Goal: Information Seeking & Learning: Learn about a topic

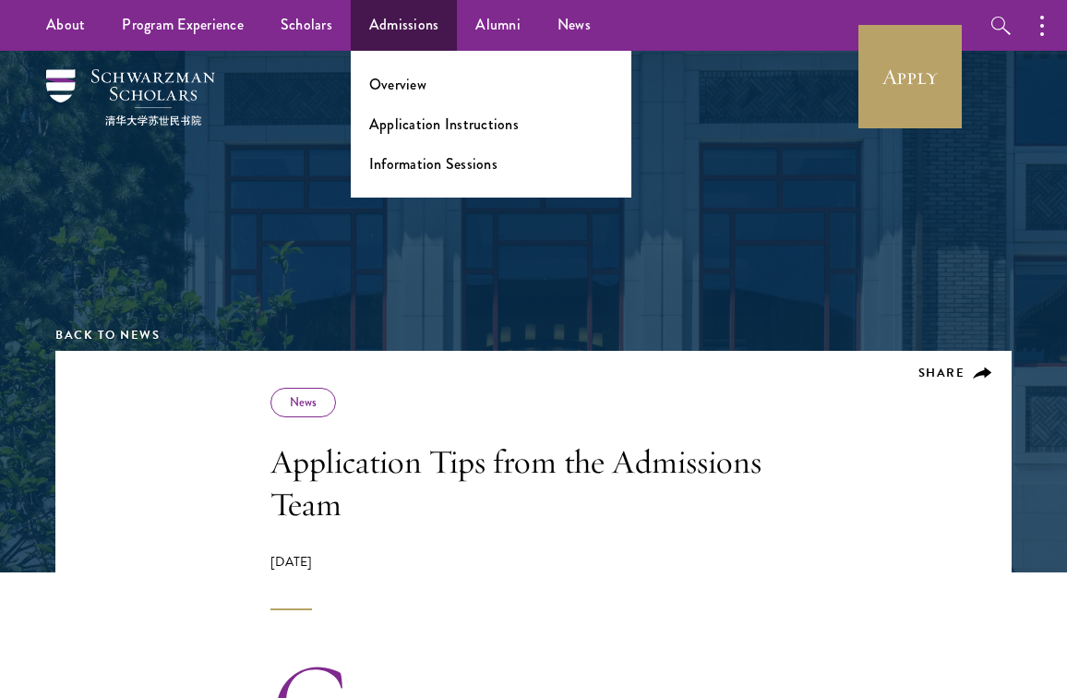
click at [397, 94] on ul "Overview Application Instructions Information Sessions" at bounding box center [491, 124] width 281 height 147
click at [396, 83] on link "Overview" at bounding box center [397, 84] width 57 height 21
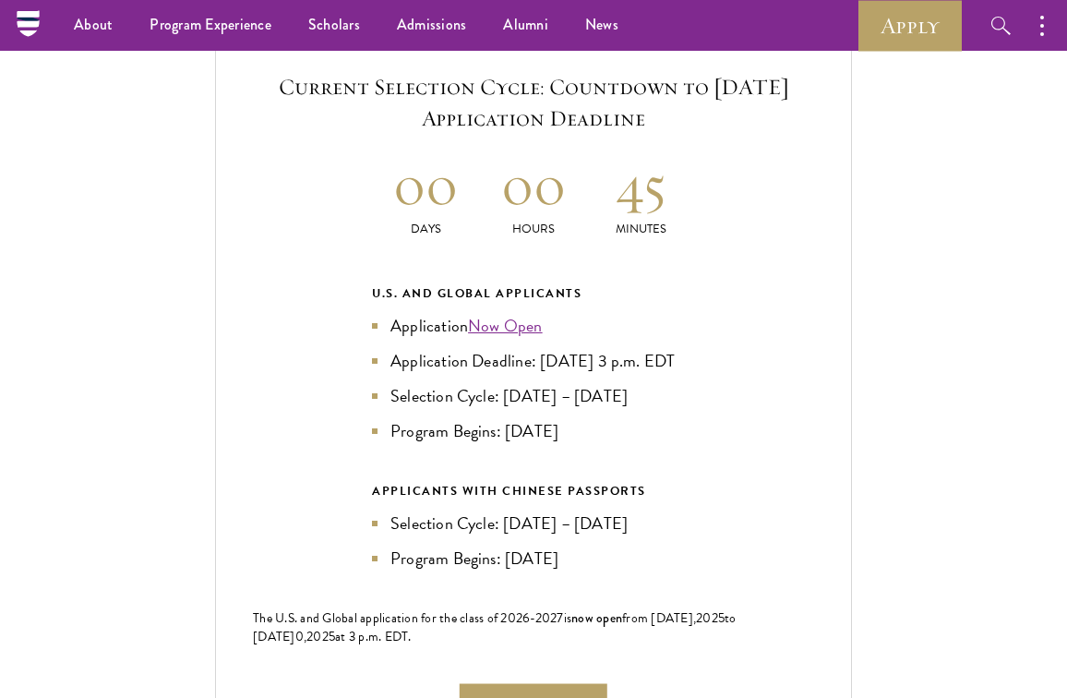
scroll to position [3862, 0]
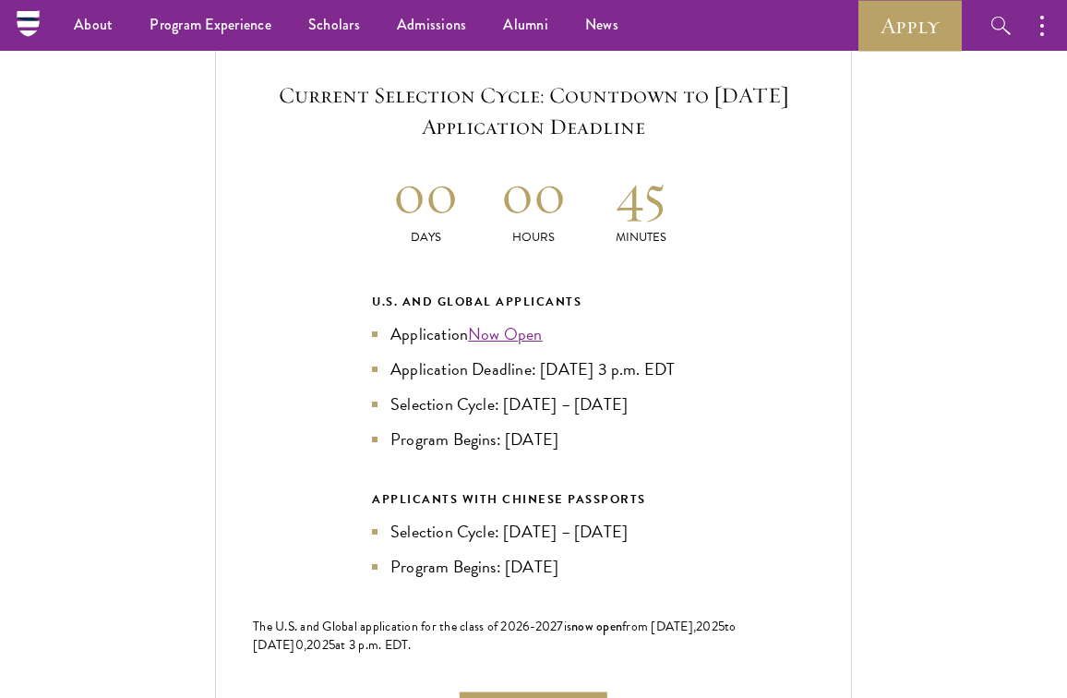
click at [480, 169] on h2 "00" at bounding box center [534, 193] width 108 height 69
click at [597, 198] on h2 "45" at bounding box center [641, 193] width 108 height 69
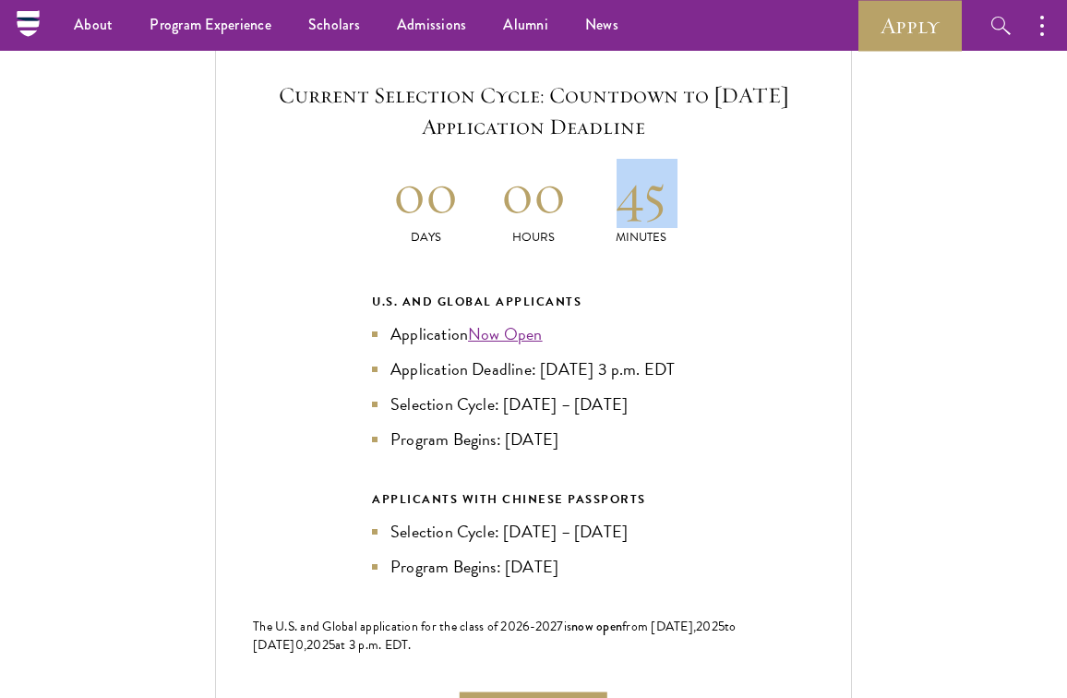
click at [597, 198] on h2 "45" at bounding box center [641, 193] width 108 height 69
click at [539, 198] on h2 "00" at bounding box center [534, 193] width 108 height 69
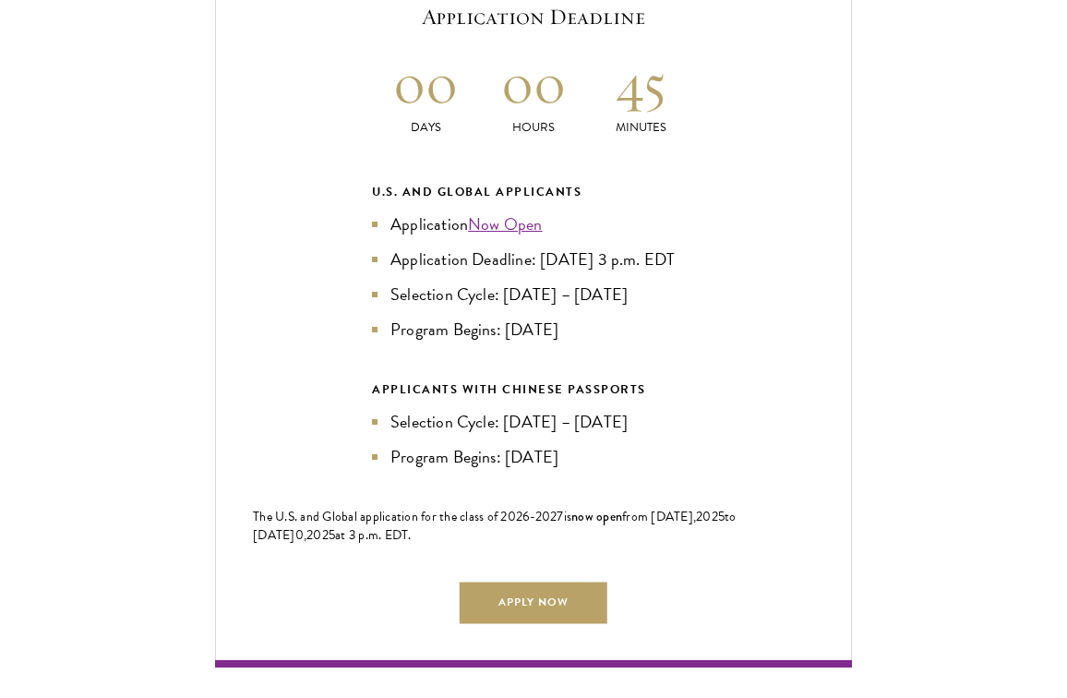
click at [544, 260] on li "Application Deadline: Sept 10, 2025 at 3 p.m. EDT" at bounding box center [533, 260] width 323 height 26
click at [548, 267] on li "Application Deadline: Sept 10, 2025 at 3 p.m. EDT" at bounding box center [533, 260] width 323 height 26
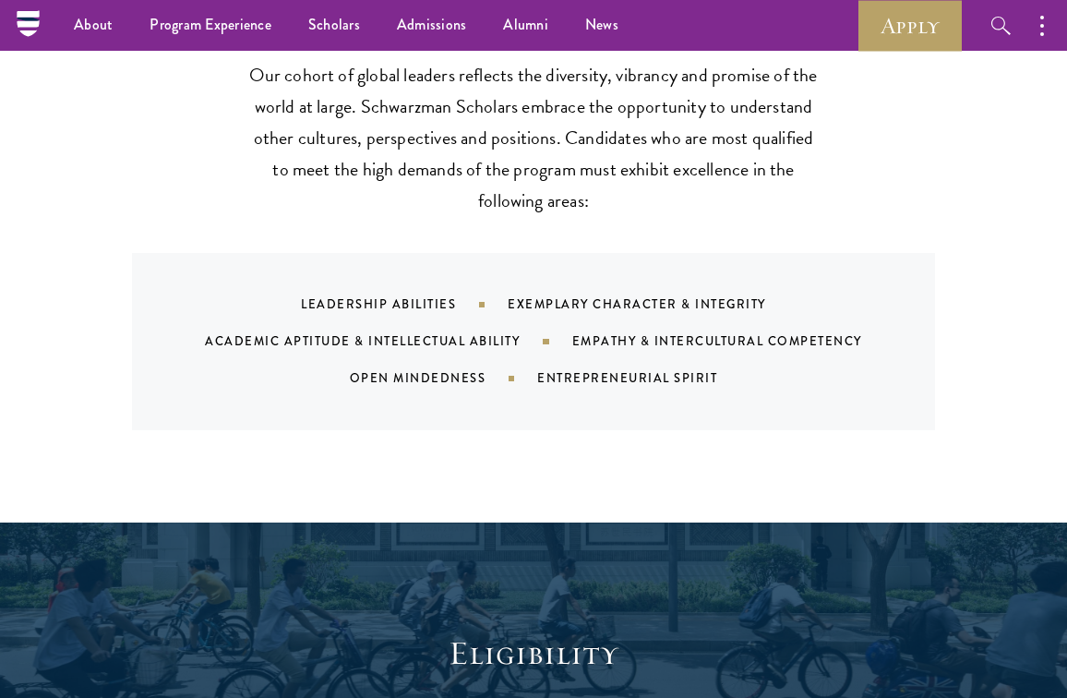
scroll to position [1206, 0]
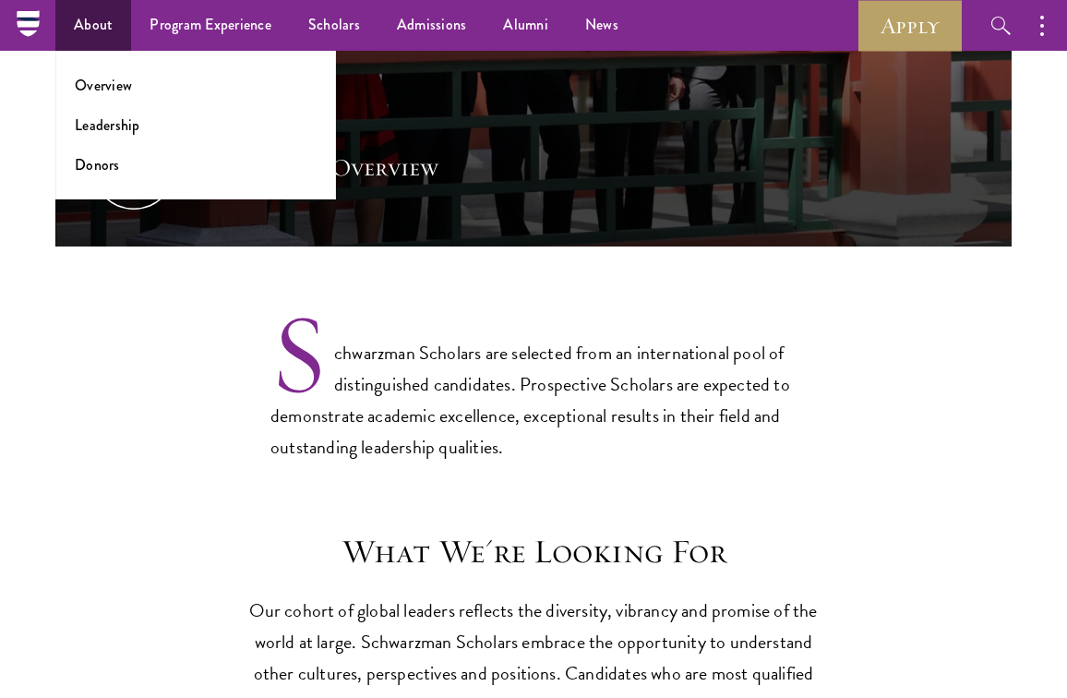
click at [104, 27] on link "About" at bounding box center [93, 25] width 76 height 51
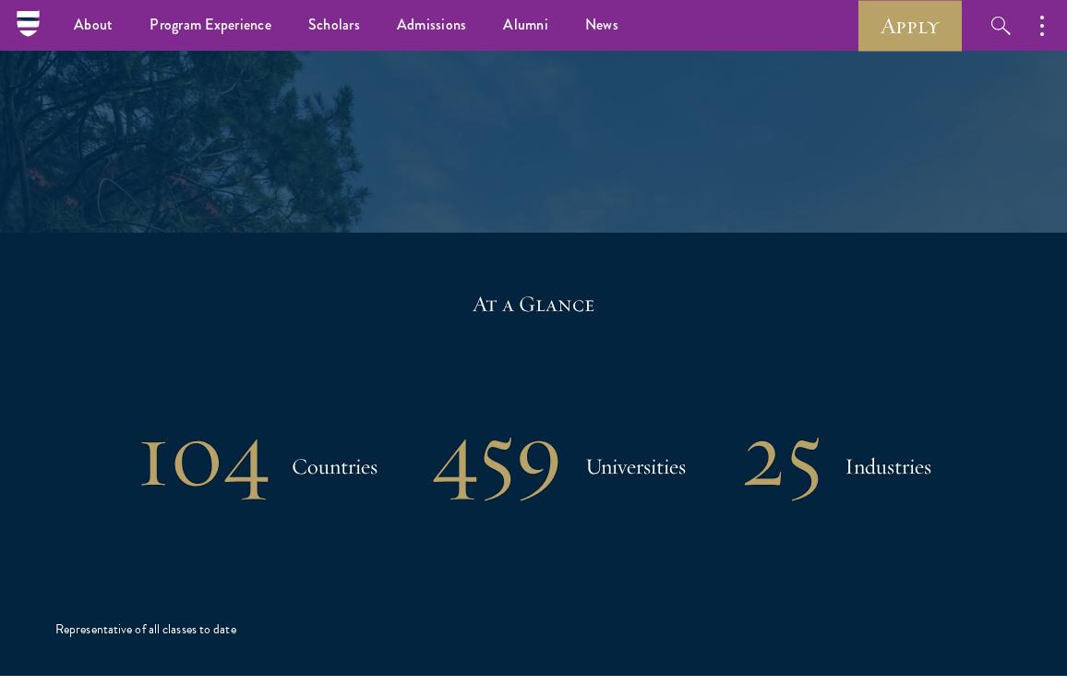
scroll to position [3454, 0]
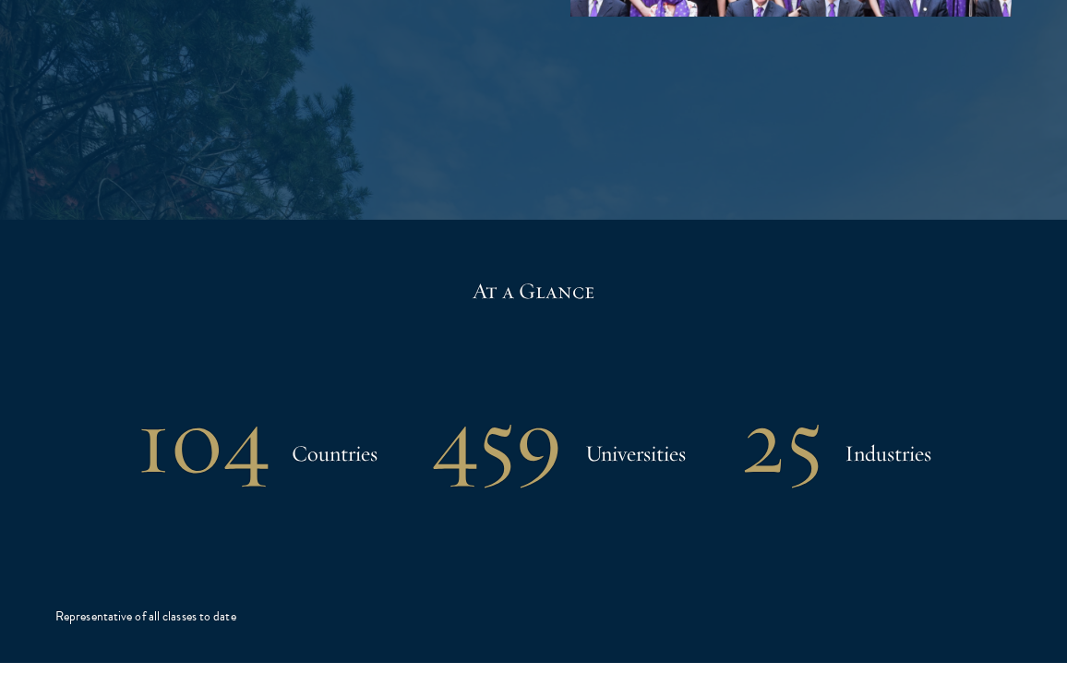
click at [241, 393] on h1 "104" at bounding box center [203, 441] width 133 height 96
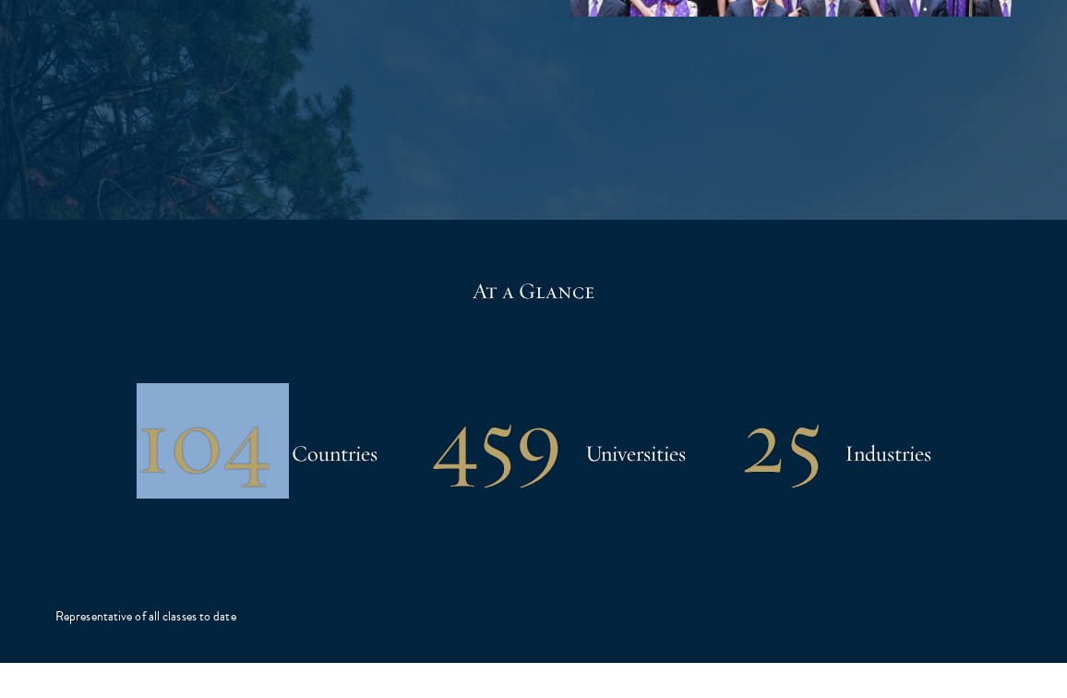
click at [241, 393] on h1 "104" at bounding box center [203, 441] width 133 height 96
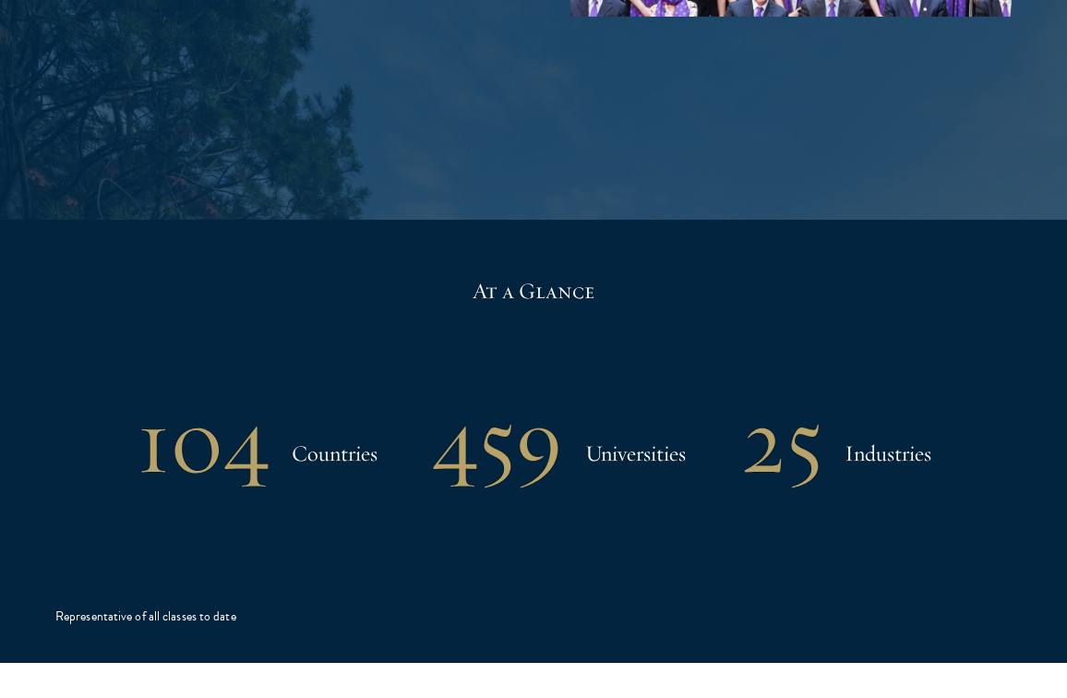
click at [364, 435] on h3 "Countries" at bounding box center [335, 453] width 86 height 37
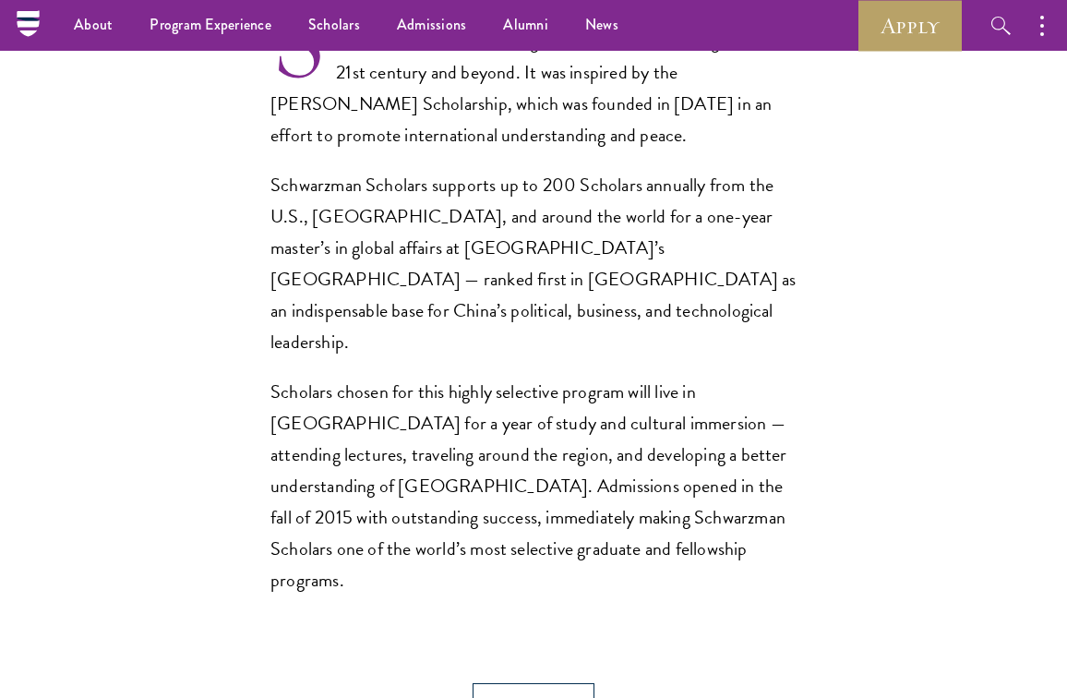
scroll to position [531, 0]
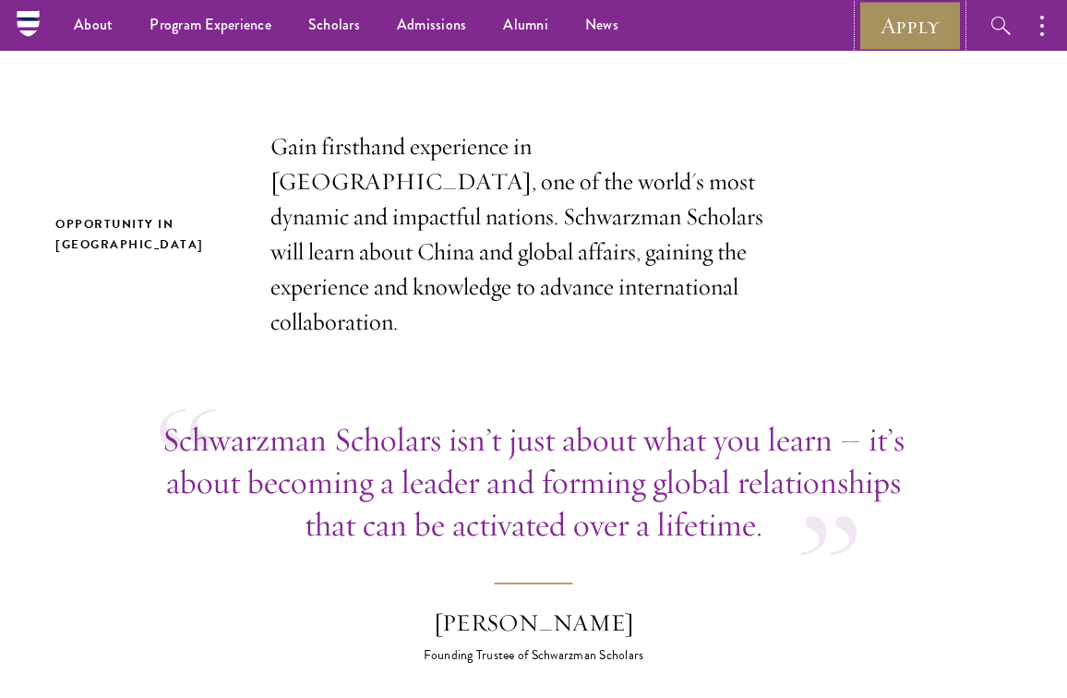
click at [920, 30] on link "Apply" at bounding box center [910, 25] width 103 height 51
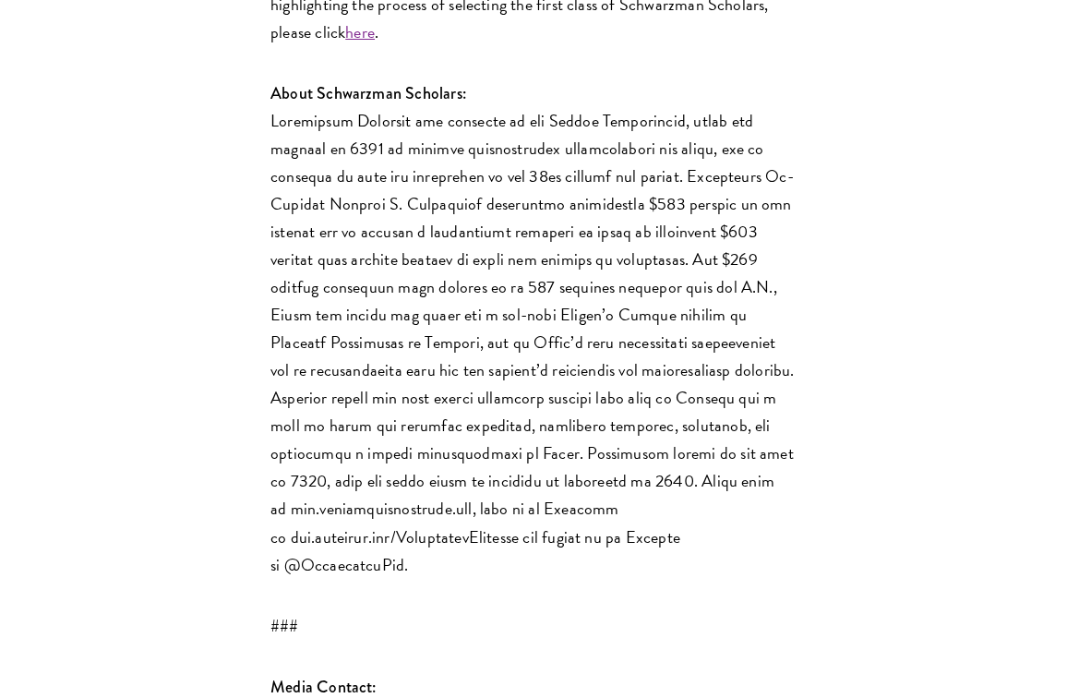
scroll to position [3273, 0]
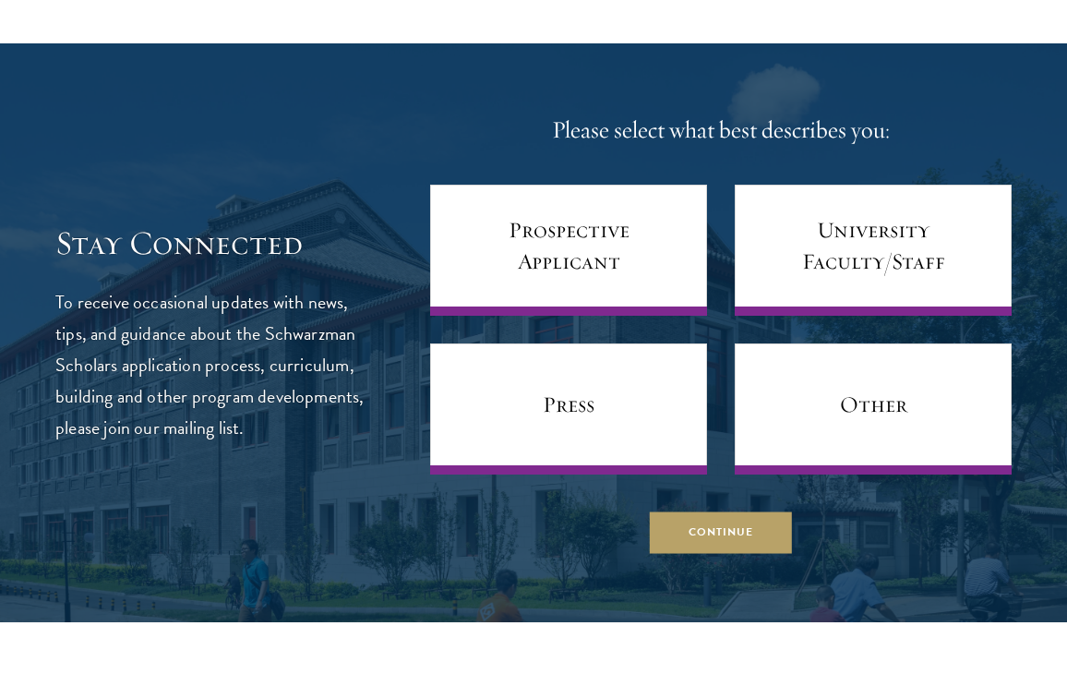
scroll to position [7224, 0]
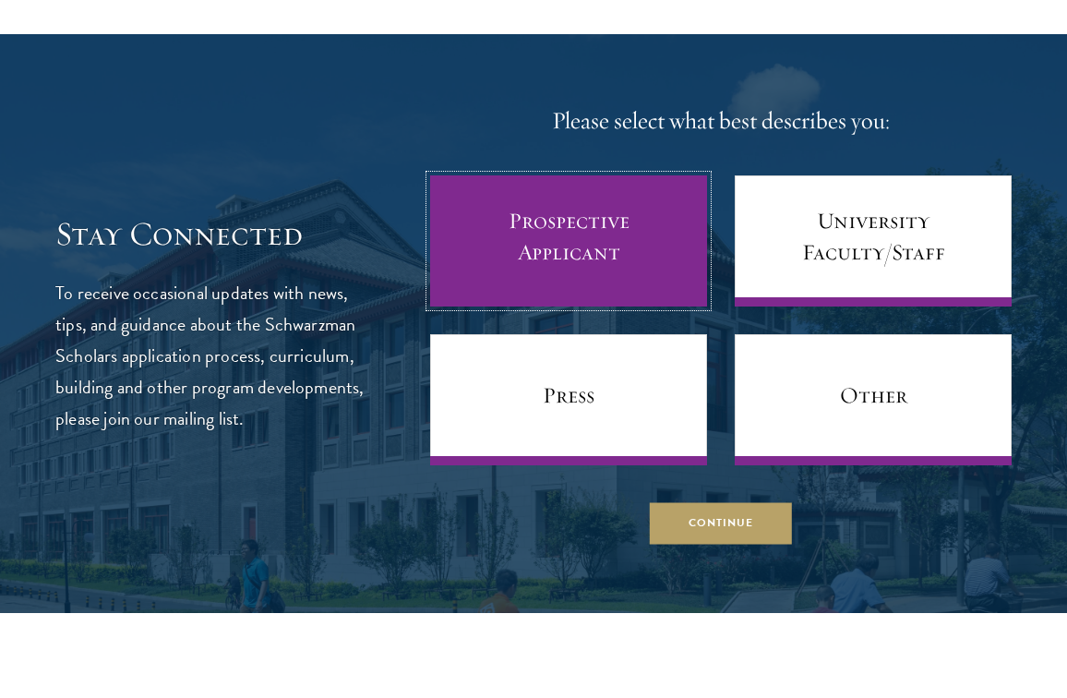
click at [675, 276] on link "Prospective Applicant" at bounding box center [568, 240] width 277 height 131
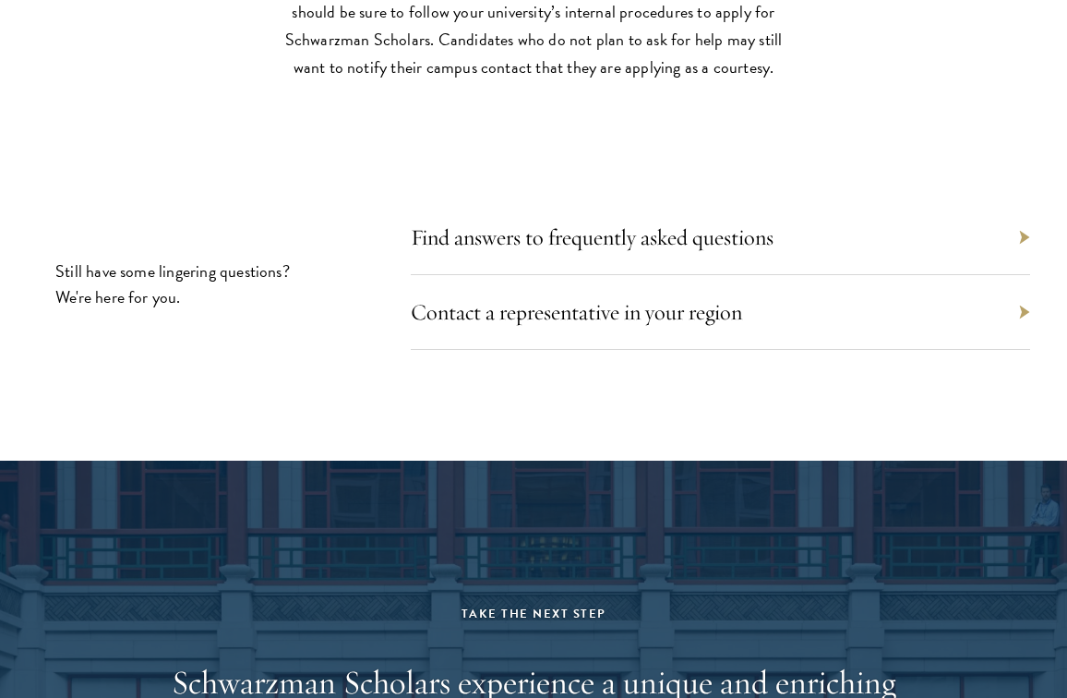
scroll to position [8233, 0]
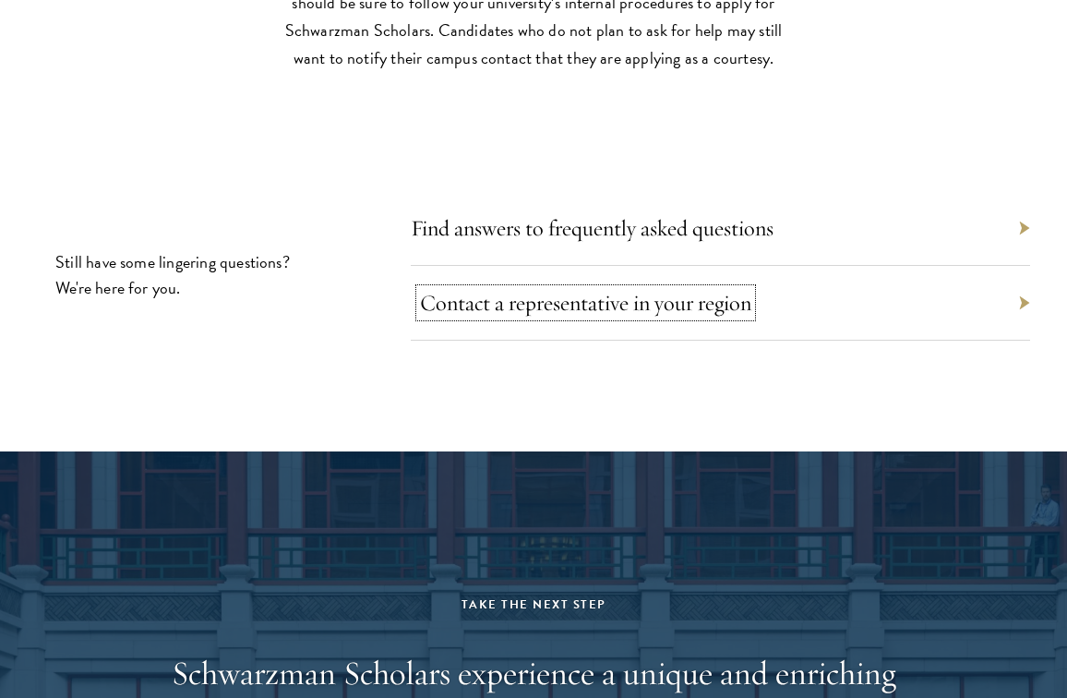
click at [602, 317] on link "Contact a representative in your region" at bounding box center [585, 303] width 331 height 28
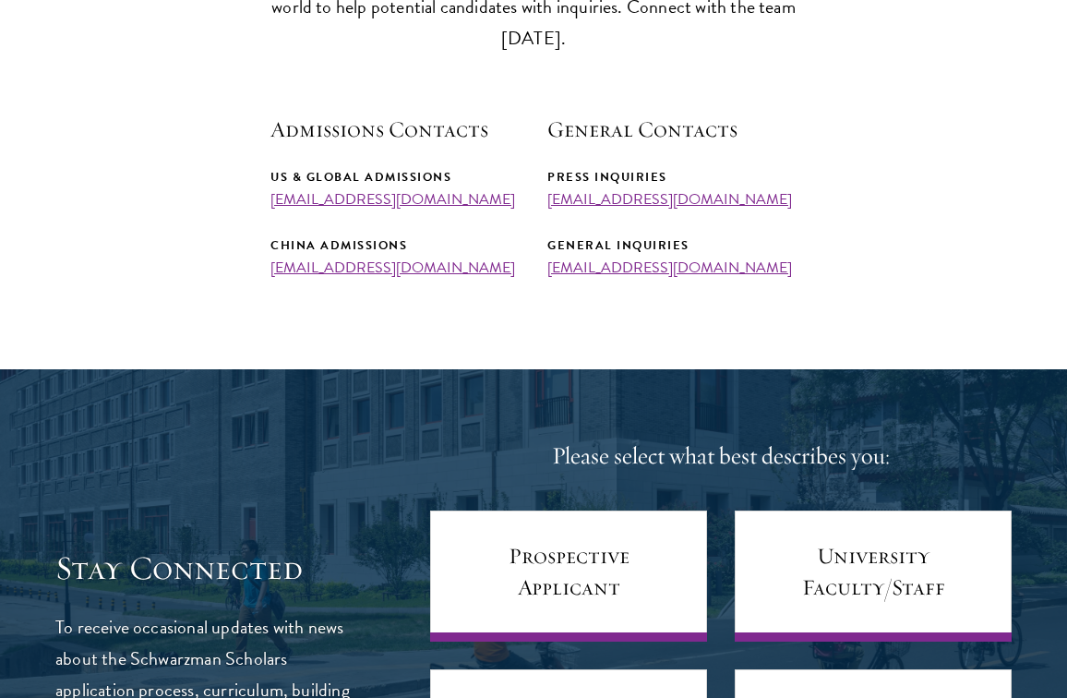
scroll to position [686, 0]
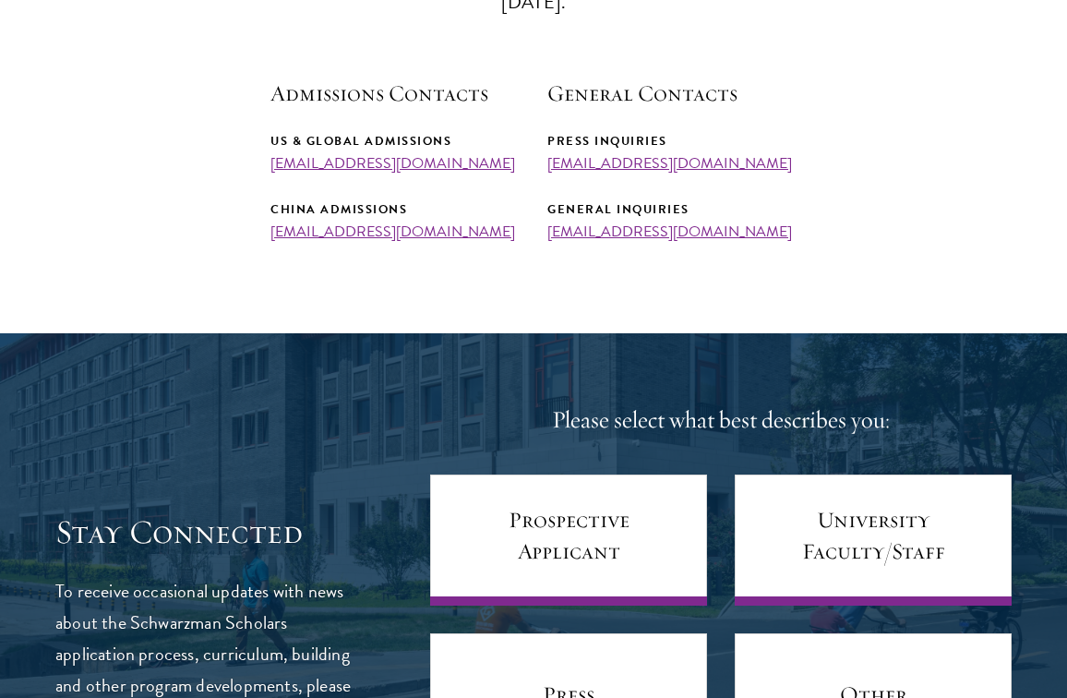
click at [585, 423] on h4 "Please select what best describes you:" at bounding box center [721, 420] width 582 height 35
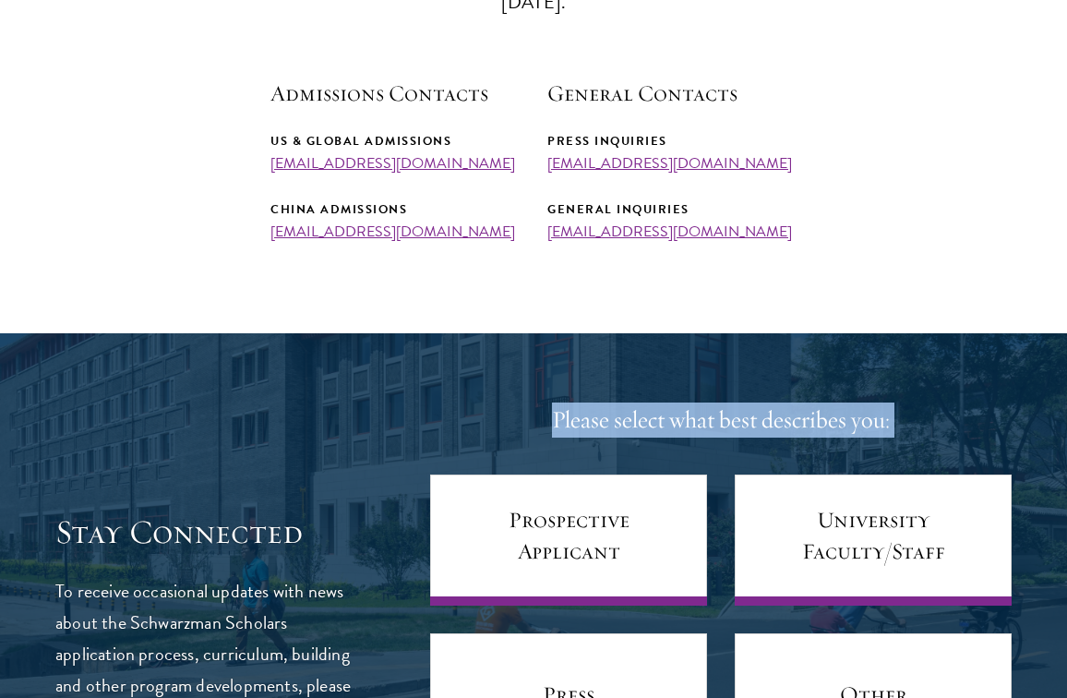
click at [566, 418] on h4 "Please select what best describes you:" at bounding box center [721, 420] width 582 height 35
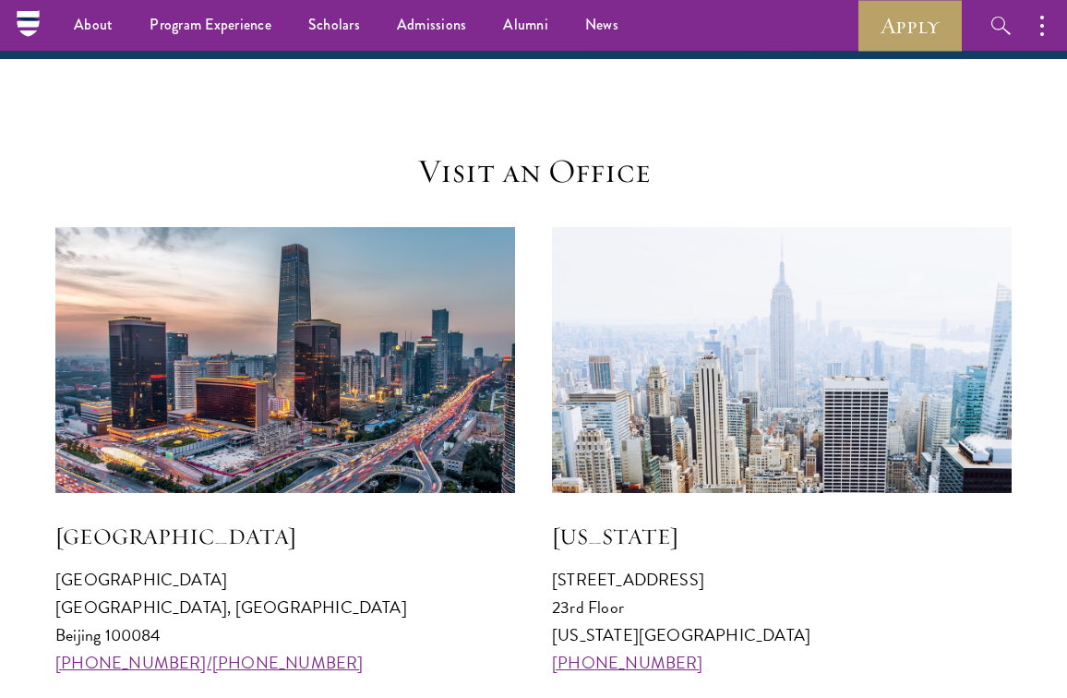
scroll to position [1588, 0]
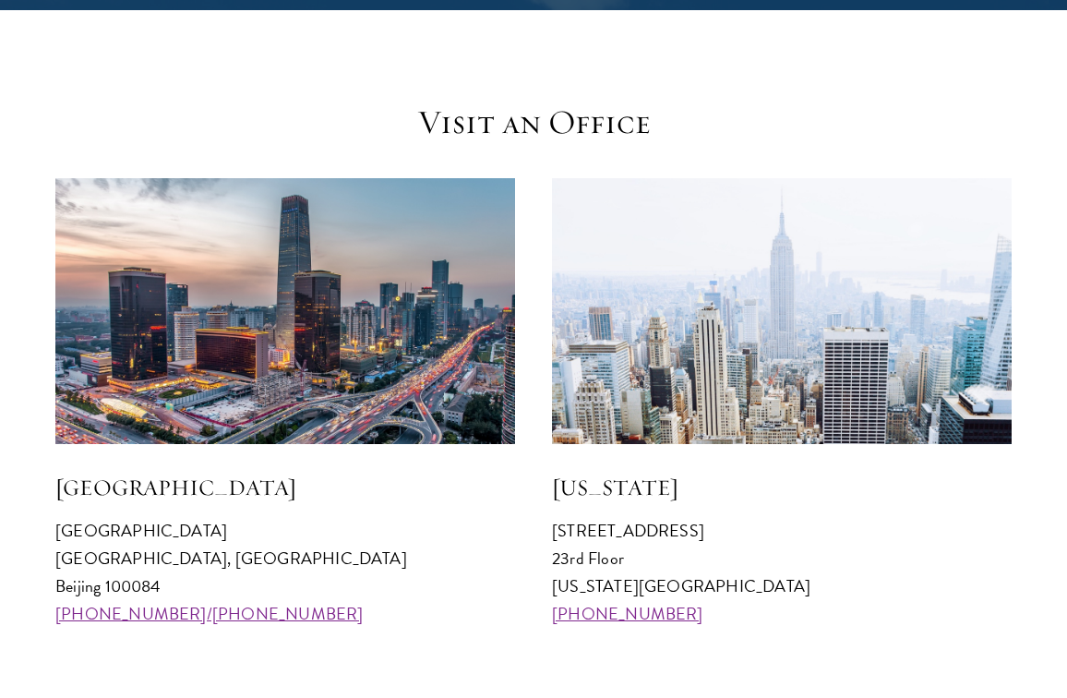
click at [554, 159] on div "Visit an Office [GEOGRAPHIC_DATA] [GEOGRAPHIC_DATA] 100084 [PHONE_NUMBER]/[PHON…" at bounding box center [533, 364] width 956 height 525
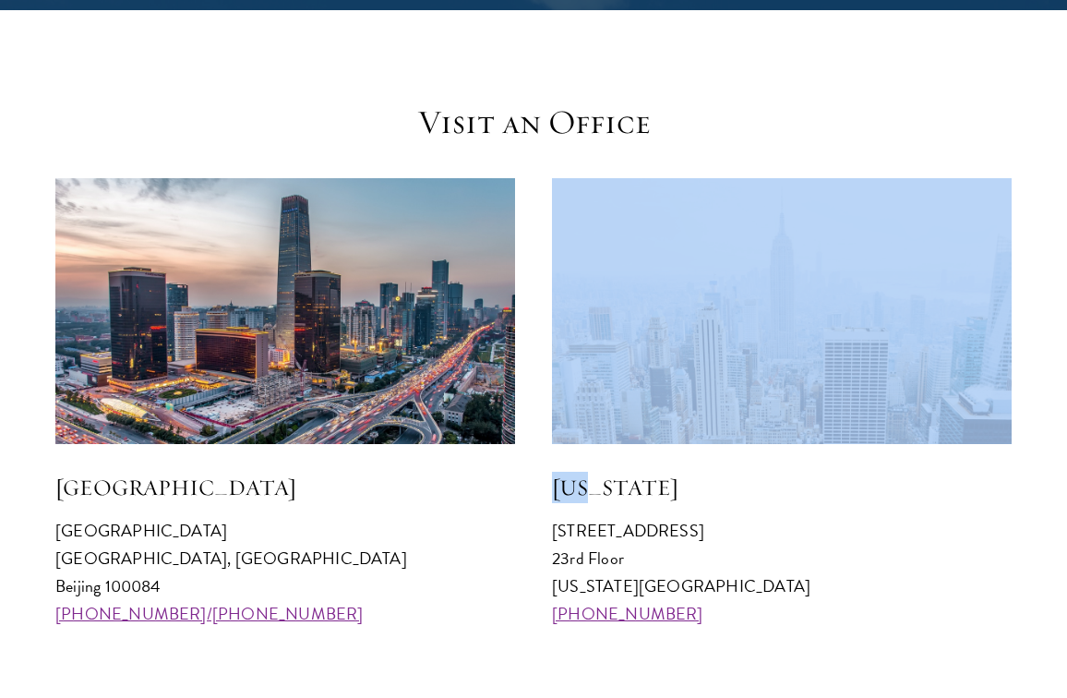
click at [554, 159] on div "Visit an Office [GEOGRAPHIC_DATA] [GEOGRAPHIC_DATA] 100084 [PHONE_NUMBER]/[PHON…" at bounding box center [533, 364] width 956 height 525
click at [573, 145] on div "Visit an Office [GEOGRAPHIC_DATA] [GEOGRAPHIC_DATA] 100084 [PHONE_NUMBER]/[PHON…" at bounding box center [533, 364] width 956 height 525
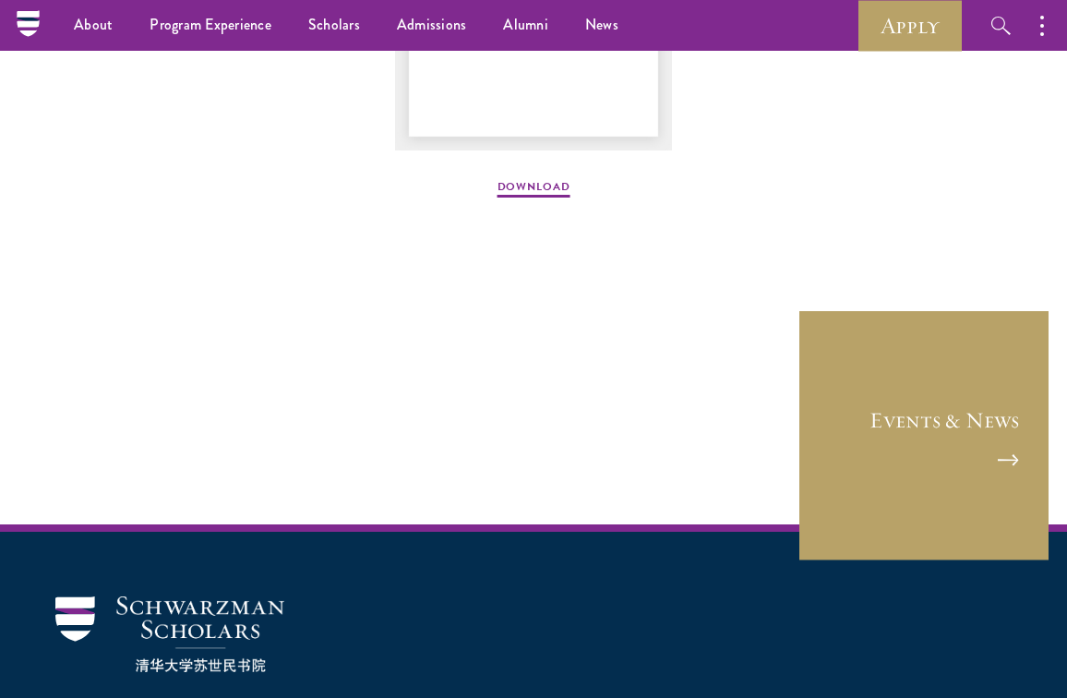
scroll to position [2556, 0]
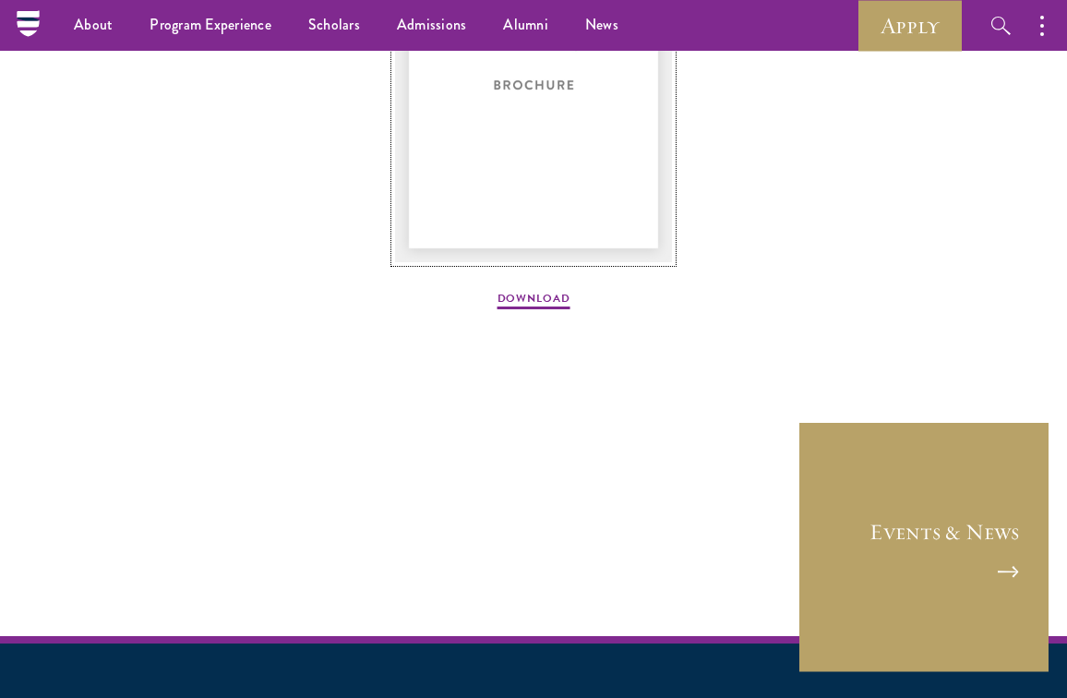
click at [545, 162] on img at bounding box center [533, 77] width 277 height 369
click at [617, 123] on img at bounding box center [533, 77] width 277 height 369
